Goal: Navigation & Orientation: Understand site structure

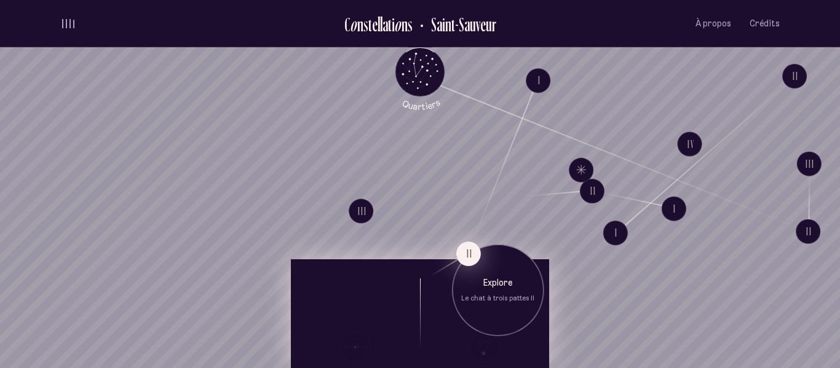
click at [463, 248] on button "II" at bounding box center [468, 254] width 25 height 25
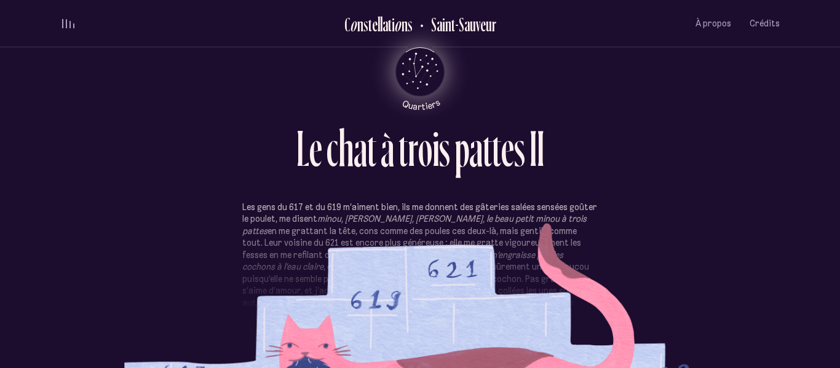
click at [404, 73] on icon "Quartiers" at bounding box center [420, 91] width 72 height 37
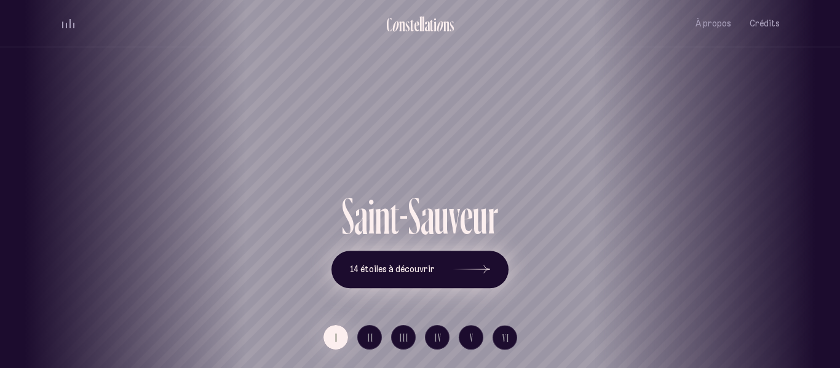
click at [417, 270] on span "14 étoiles à découvrir" at bounding box center [392, 269] width 85 height 10
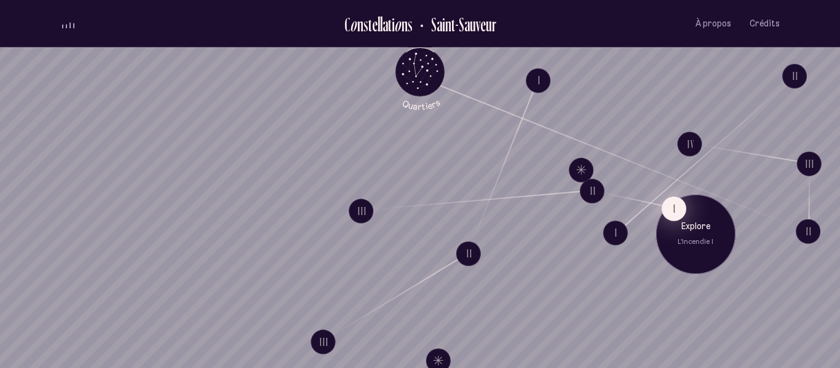
click at [673, 216] on button "I" at bounding box center [673, 208] width 25 height 25
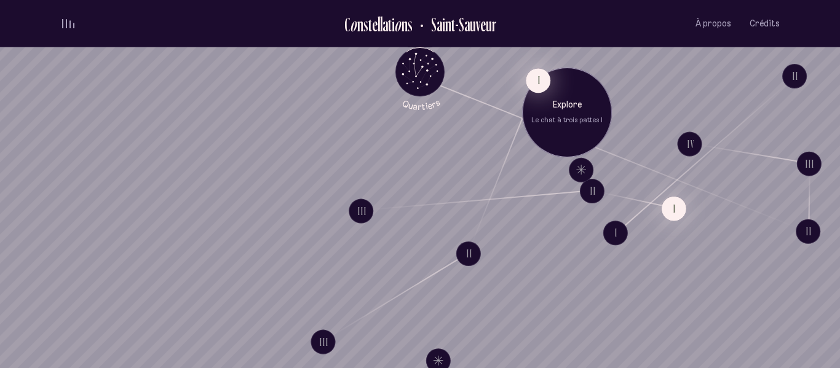
click at [532, 82] on button "I" at bounding box center [537, 80] width 25 height 25
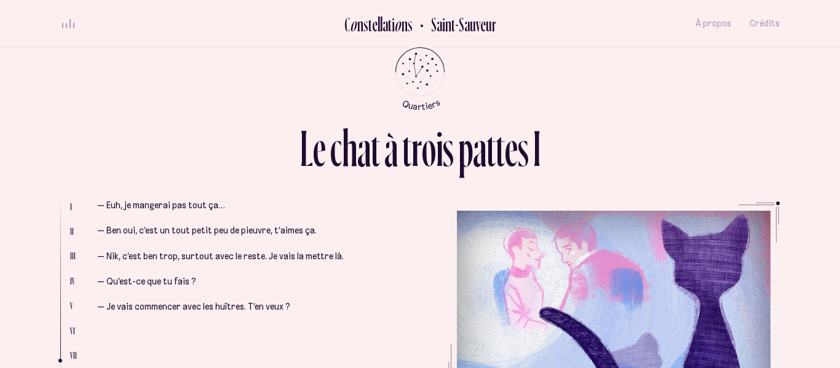
scroll to position [2051, 0]
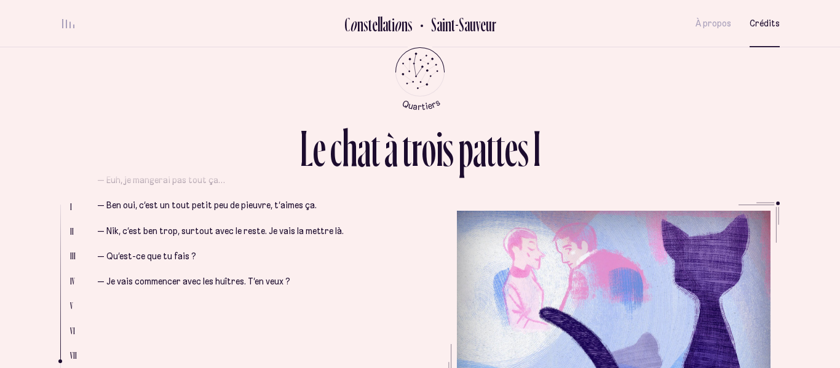
click at [777, 23] on span "Crédits" at bounding box center [764, 23] width 30 height 10
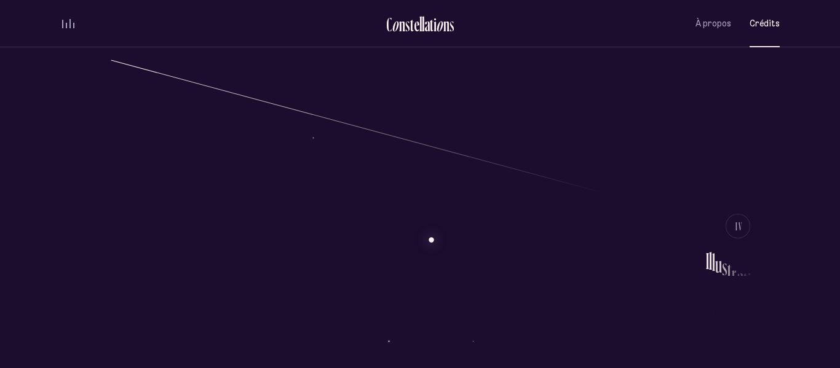
scroll to position [850, 0]
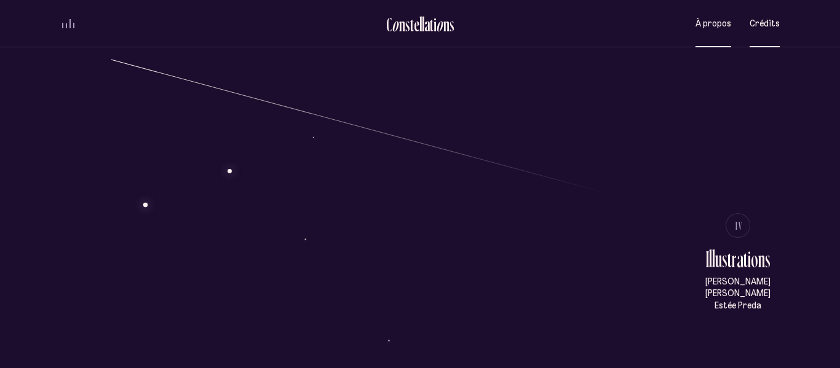
click at [712, 24] on span "À propos" at bounding box center [713, 23] width 36 height 10
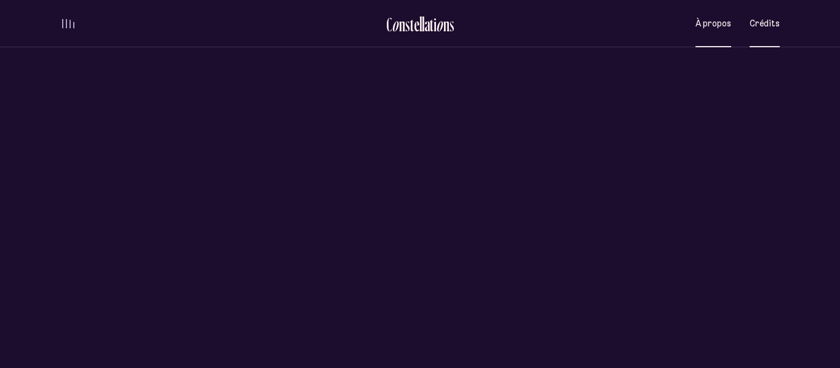
scroll to position [0, 0]
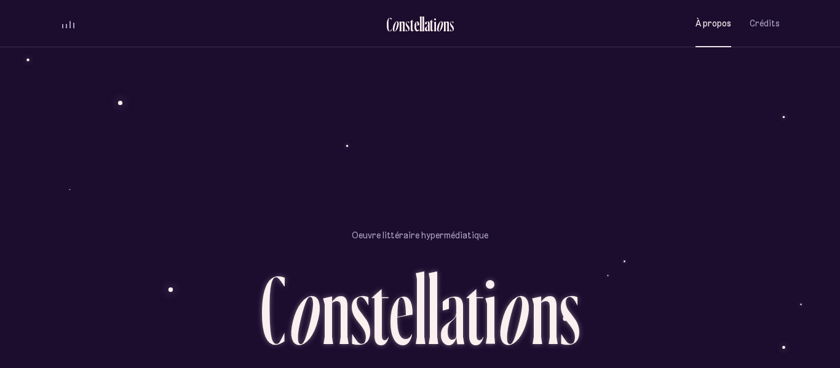
scroll to position [1054, 0]
